Goal: Task Accomplishment & Management: Manage account settings

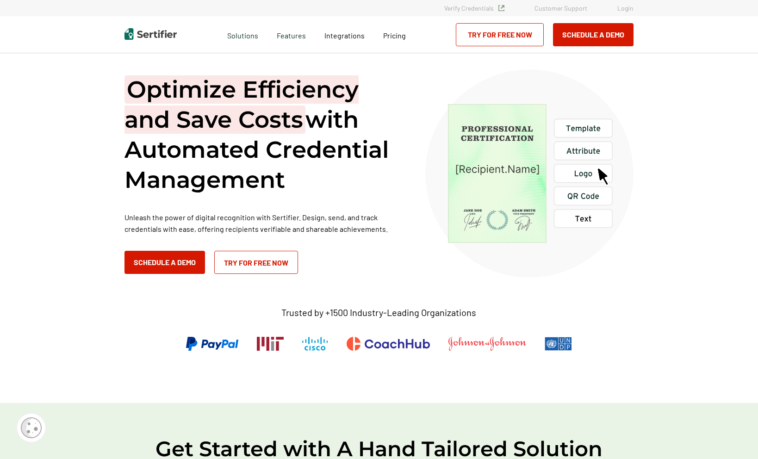
click at [624, 8] on link "Login" at bounding box center [625, 8] width 16 height 8
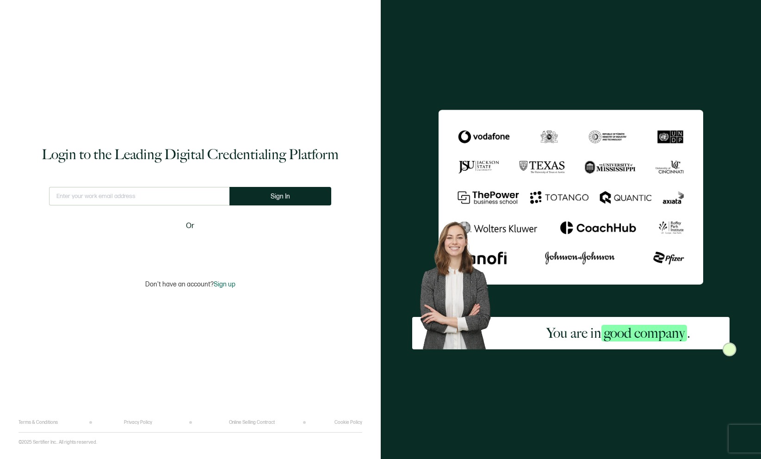
click at [165, 197] on input "text" at bounding box center [139, 196] width 180 height 19
type input "info@itrtraining.com"
click at [275, 195] on span "Sign In" at bounding box center [280, 196] width 19 height 7
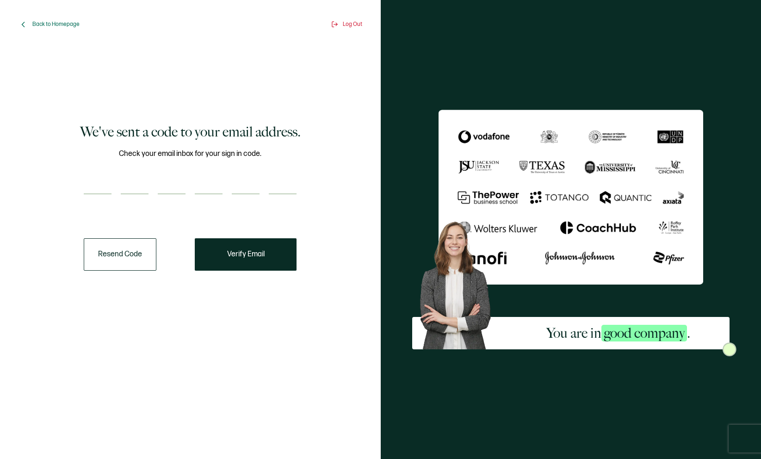
click at [105, 194] on input "number" at bounding box center [98, 185] width 28 height 19
type input "2"
type input "3"
type input "2"
type input "1"
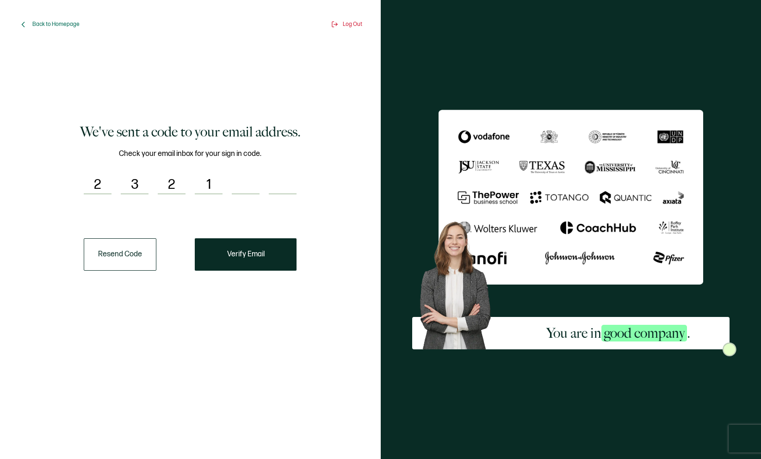
type input "9"
type input "5"
